Goal: Navigation & Orientation: Find specific page/section

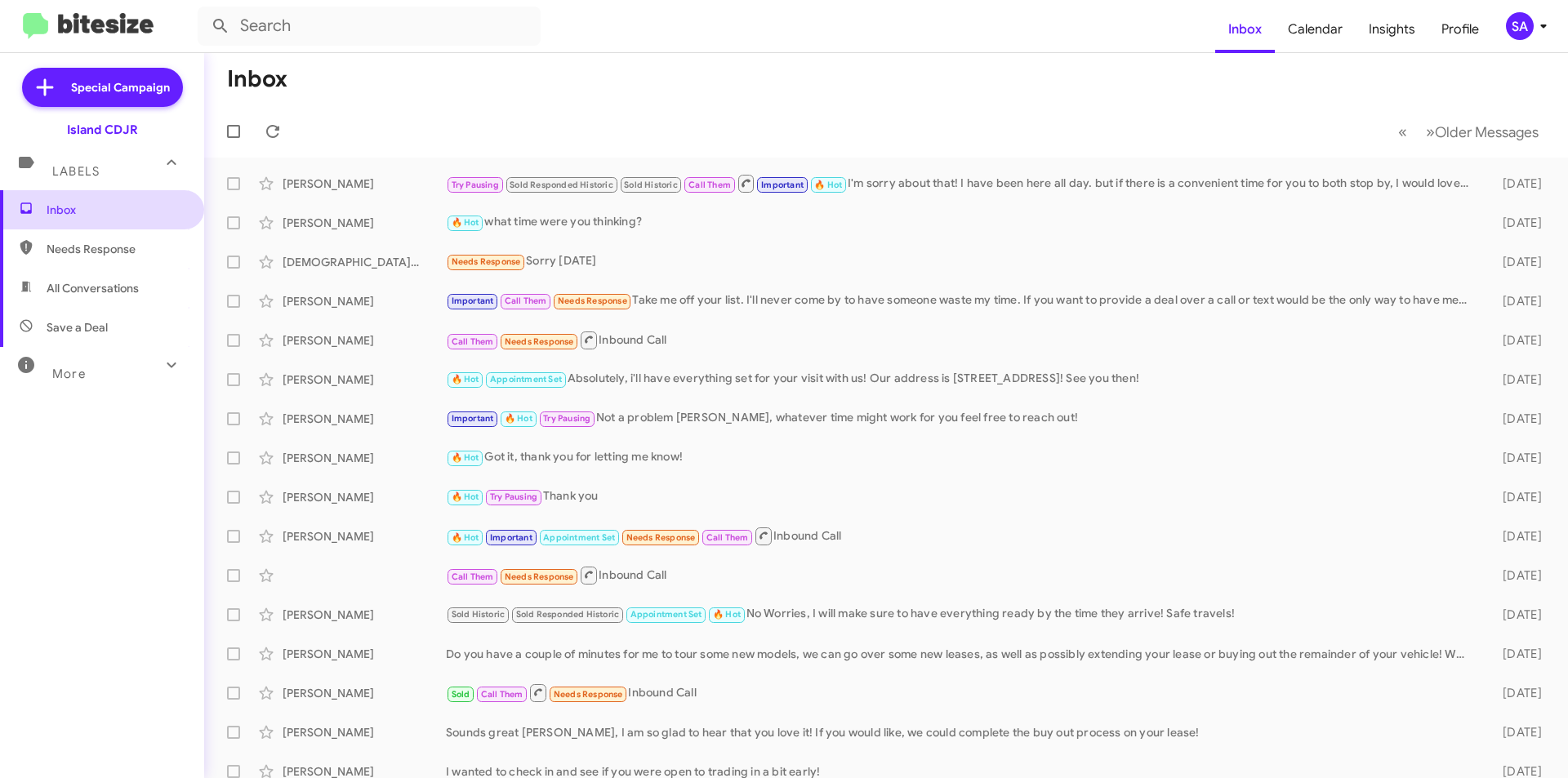
click at [68, 207] on span "Inbox" at bounding box center [116, 210] width 139 height 17
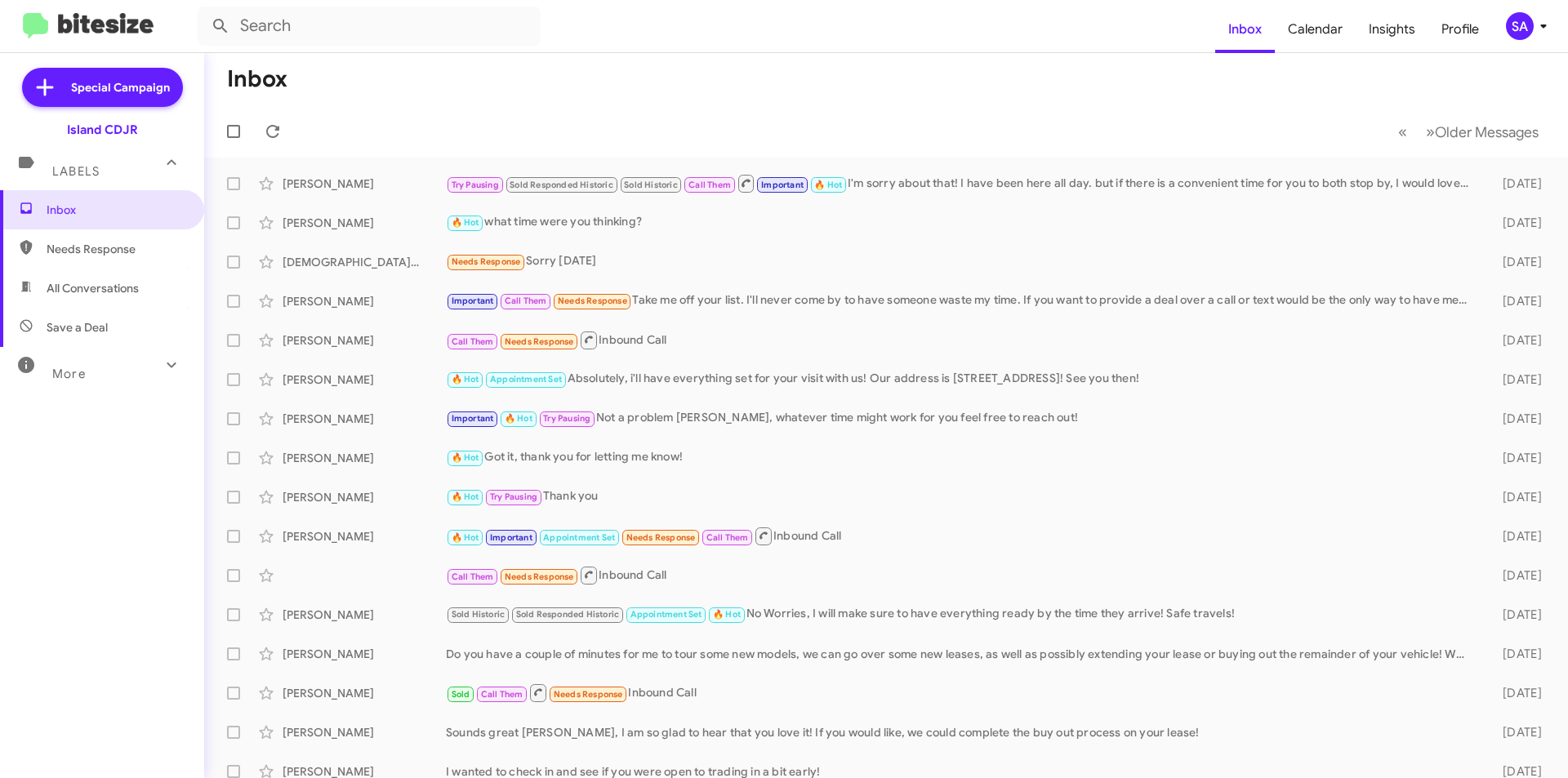
click at [82, 172] on span "Labels" at bounding box center [75, 171] width 47 height 15
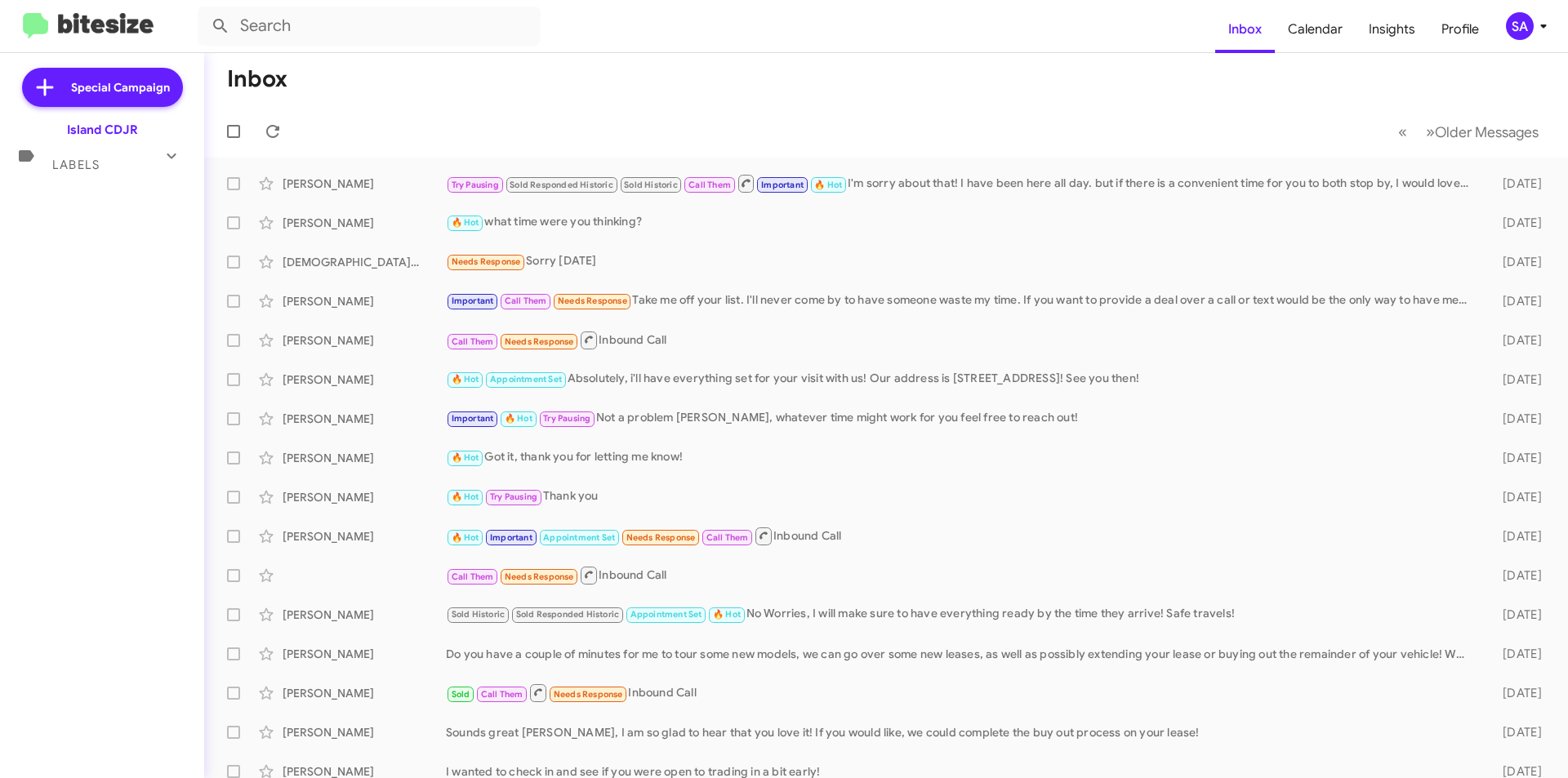
click at [82, 172] on div "Labels" at bounding box center [86, 157] width 145 height 30
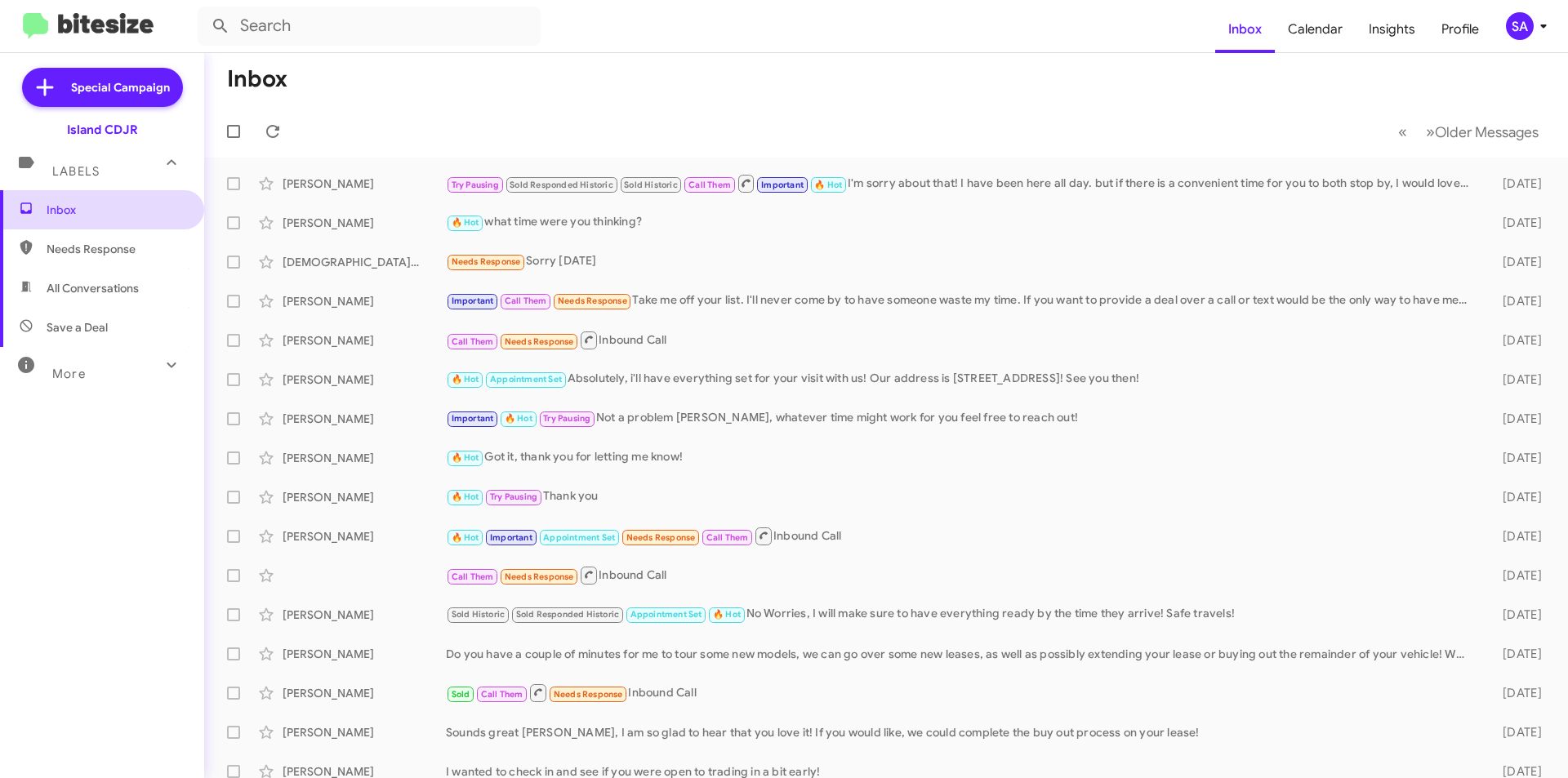
click at [71, 201] on span "Inbox" at bounding box center [102, 210] width 204 height 40
click at [57, 249] on span "Needs Response" at bounding box center [116, 250] width 139 height 17
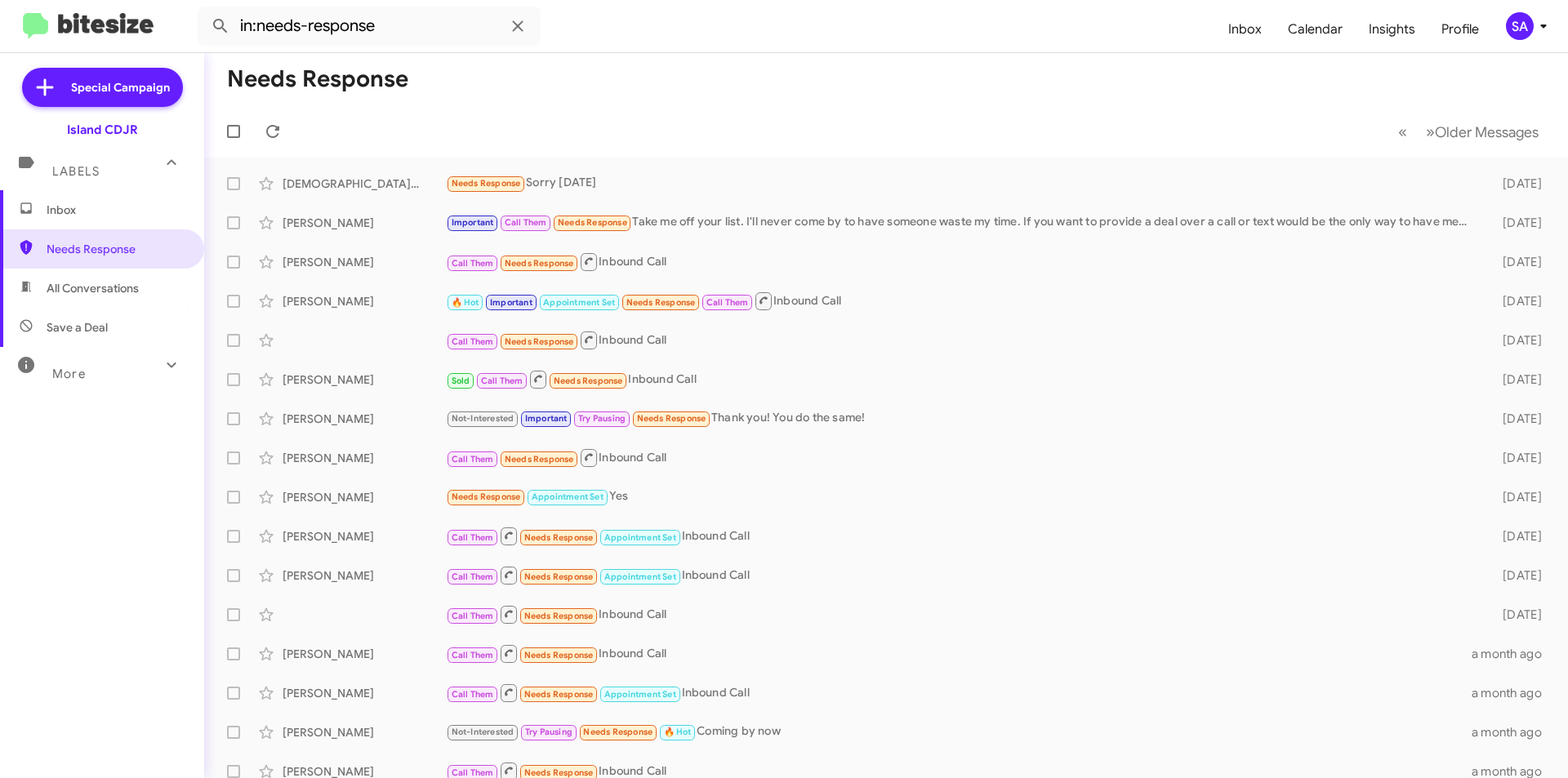
click at [105, 297] on span "All Conversations" at bounding box center [102, 288] width 204 height 40
type input "in:all-conversations"
